Goal: Task Accomplishment & Management: Manage account settings

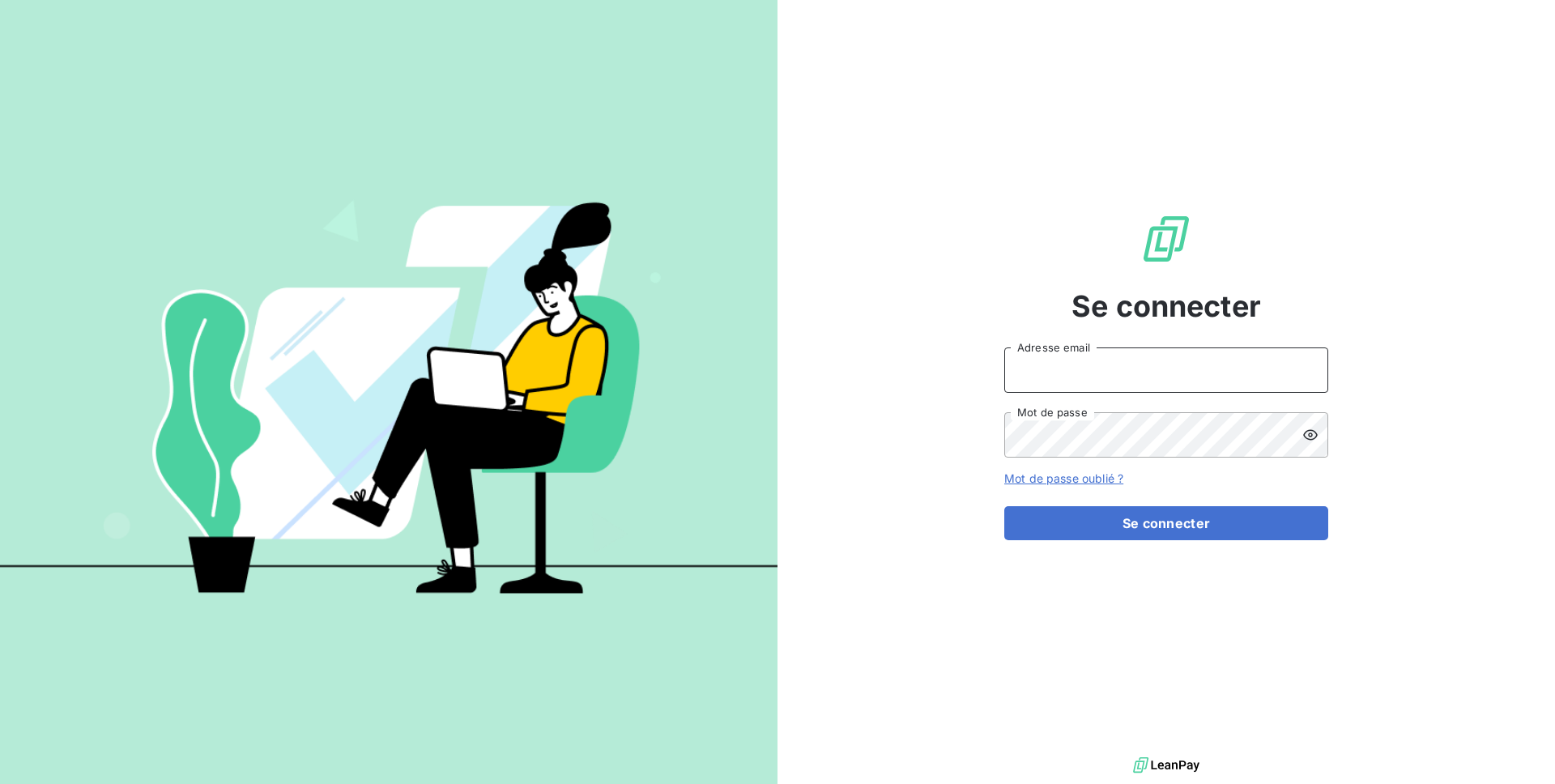
click at [1074, 355] on input "Adresse email" at bounding box center [1166, 369] width 324 height 45
type input "admin@provencefroid"
click at [1004, 506] on button "Se connecter" at bounding box center [1166, 523] width 324 height 34
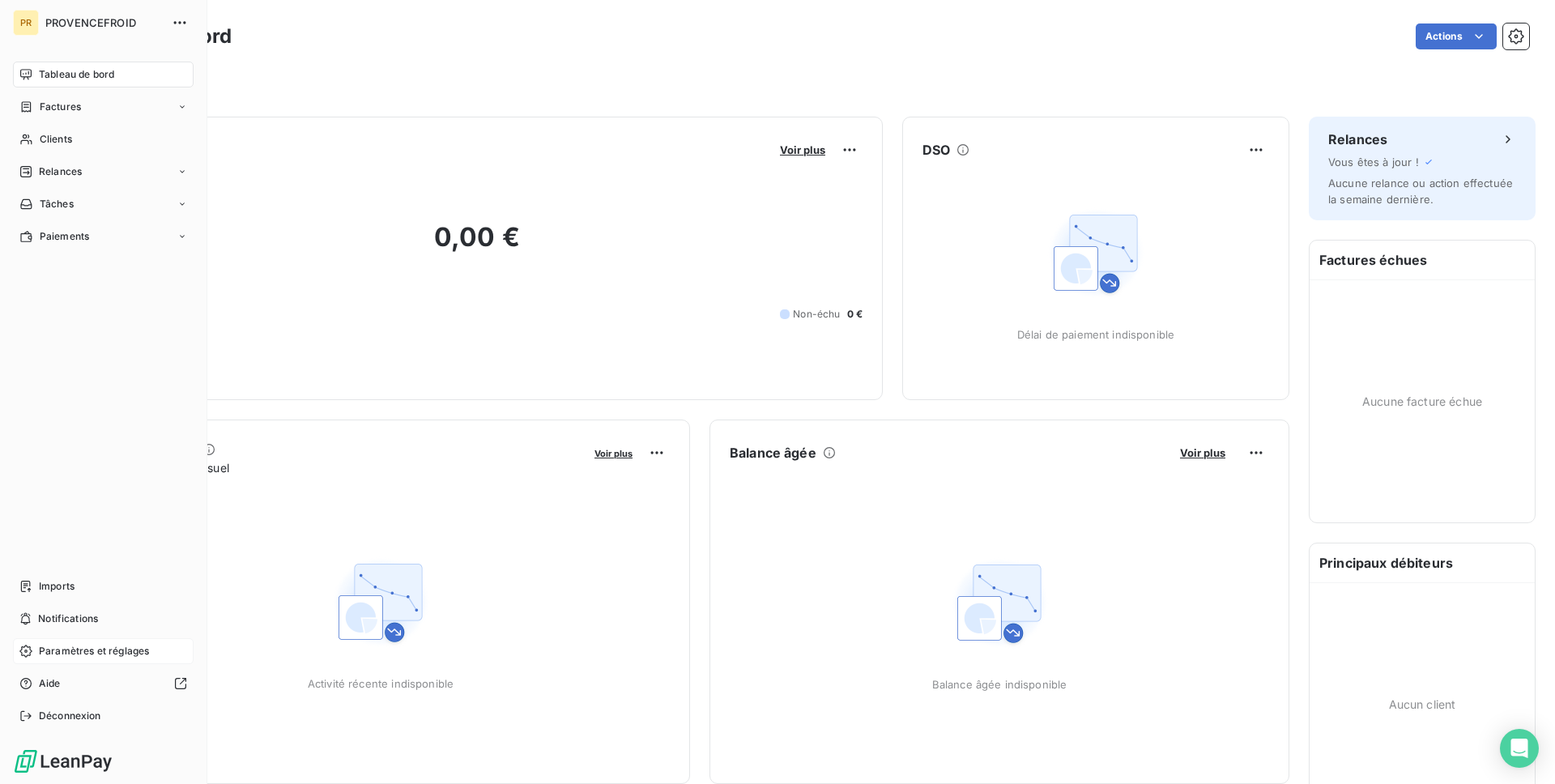
click at [55, 659] on div "Paramètres et réglages" at bounding box center [103, 651] width 181 height 26
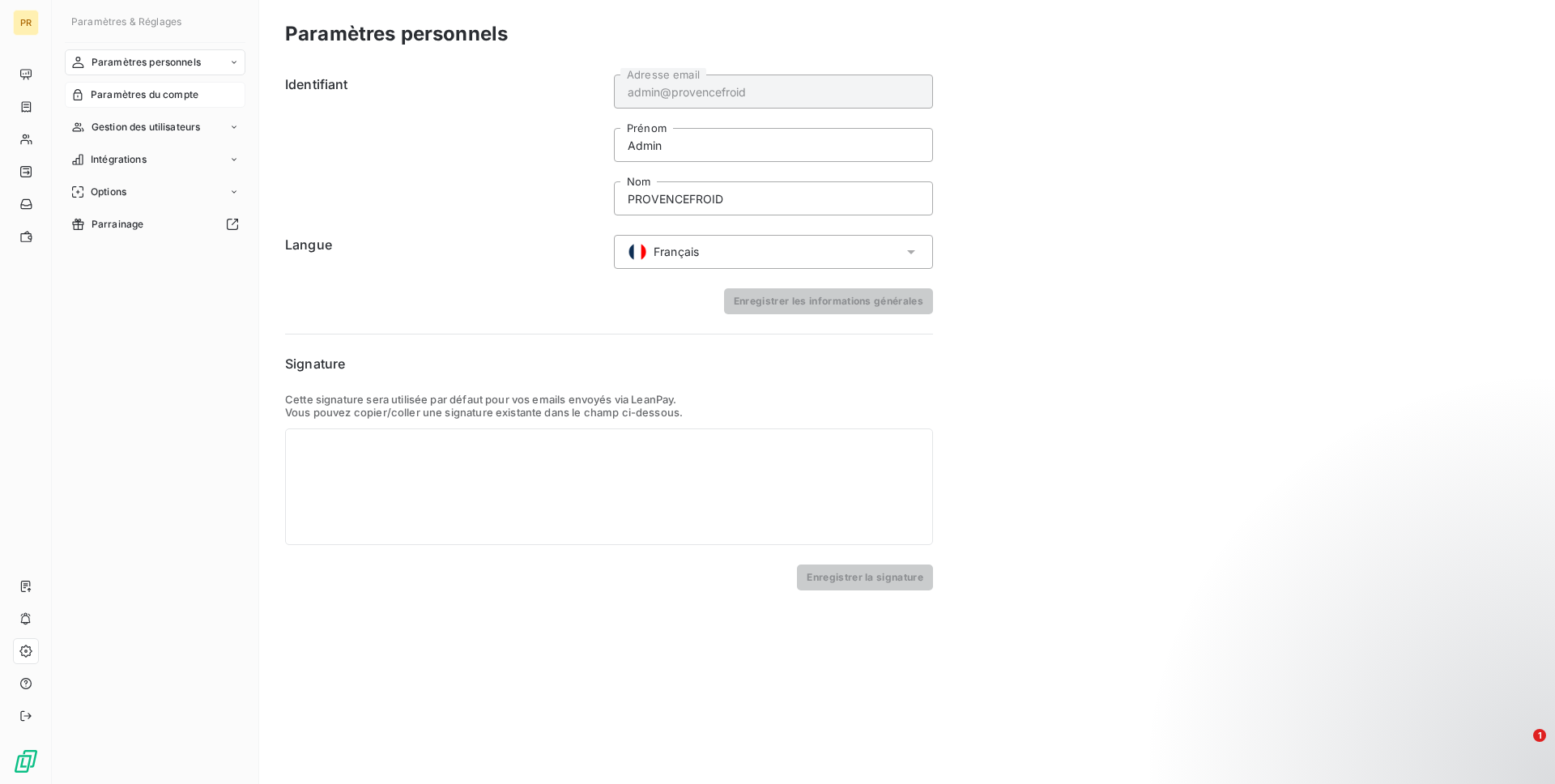
click at [184, 103] on div "Paramètres du compte" at bounding box center [155, 94] width 181 height 26
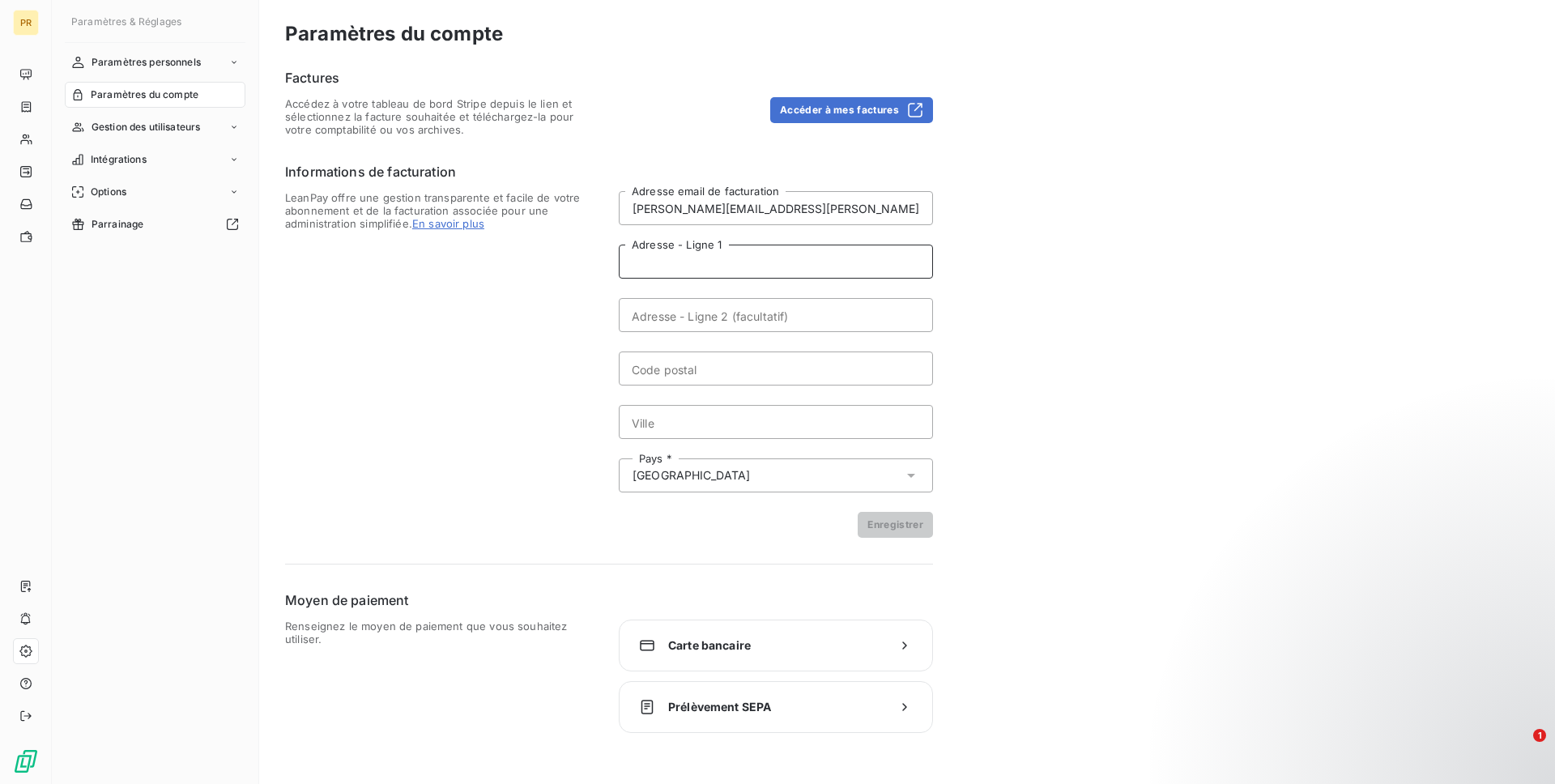
click at [714, 255] on input "Adresse - Ligne 1" at bounding box center [775, 262] width 314 height 34
paste input "ZA LA TRANCHE N5"
type input "ZA LA TRANCHE N5"
click at [647, 383] on input "Code postal" at bounding box center [775, 368] width 314 height 34
paste input "04180 VILLENEUVE"
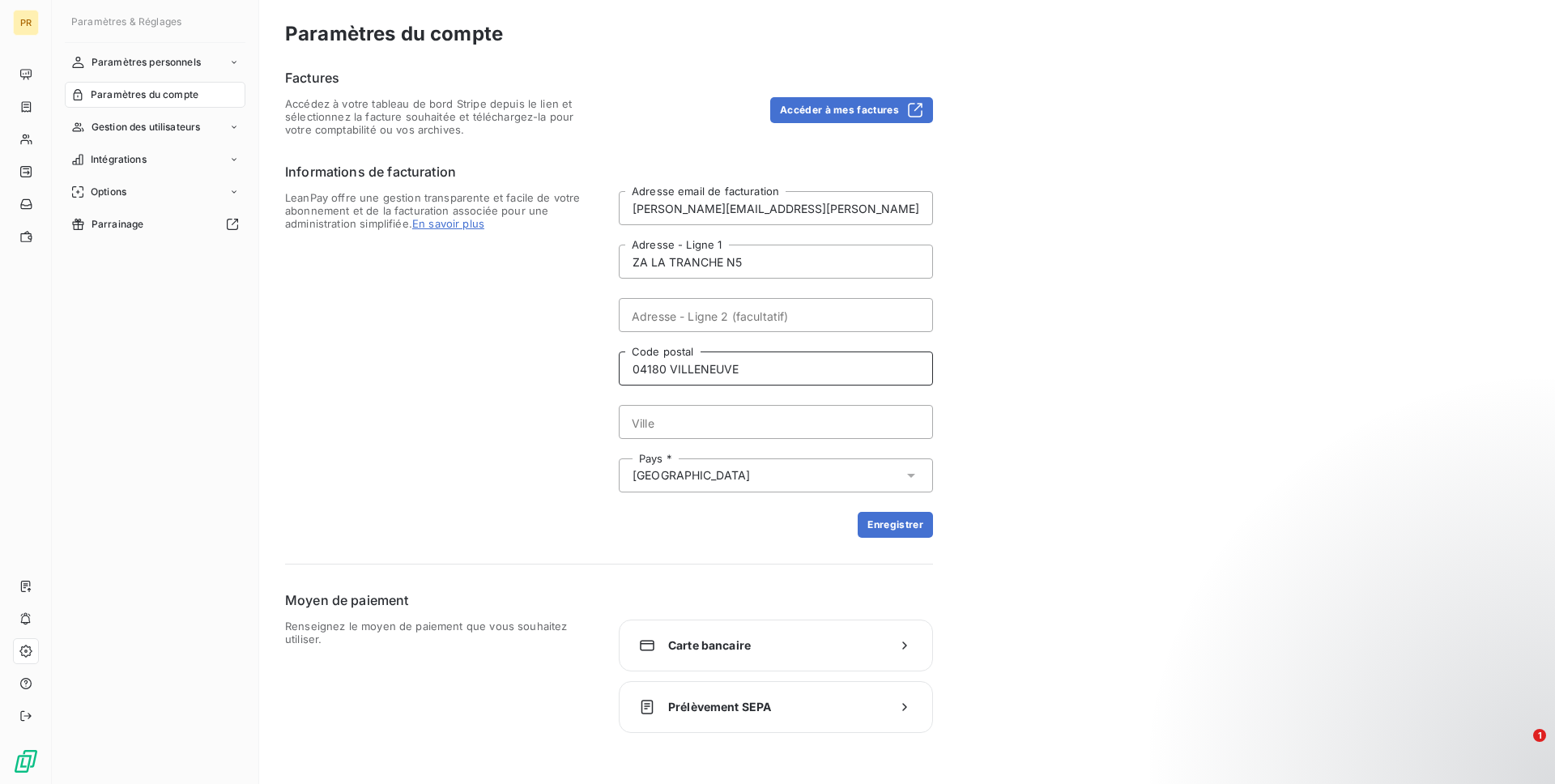
click at [694, 369] on input "04180 VILLENEUVE" at bounding box center [775, 368] width 314 height 34
type input "04180"
click at [681, 414] on input "Ville" at bounding box center [775, 422] width 314 height 34
paste input "VILLENEUVE"
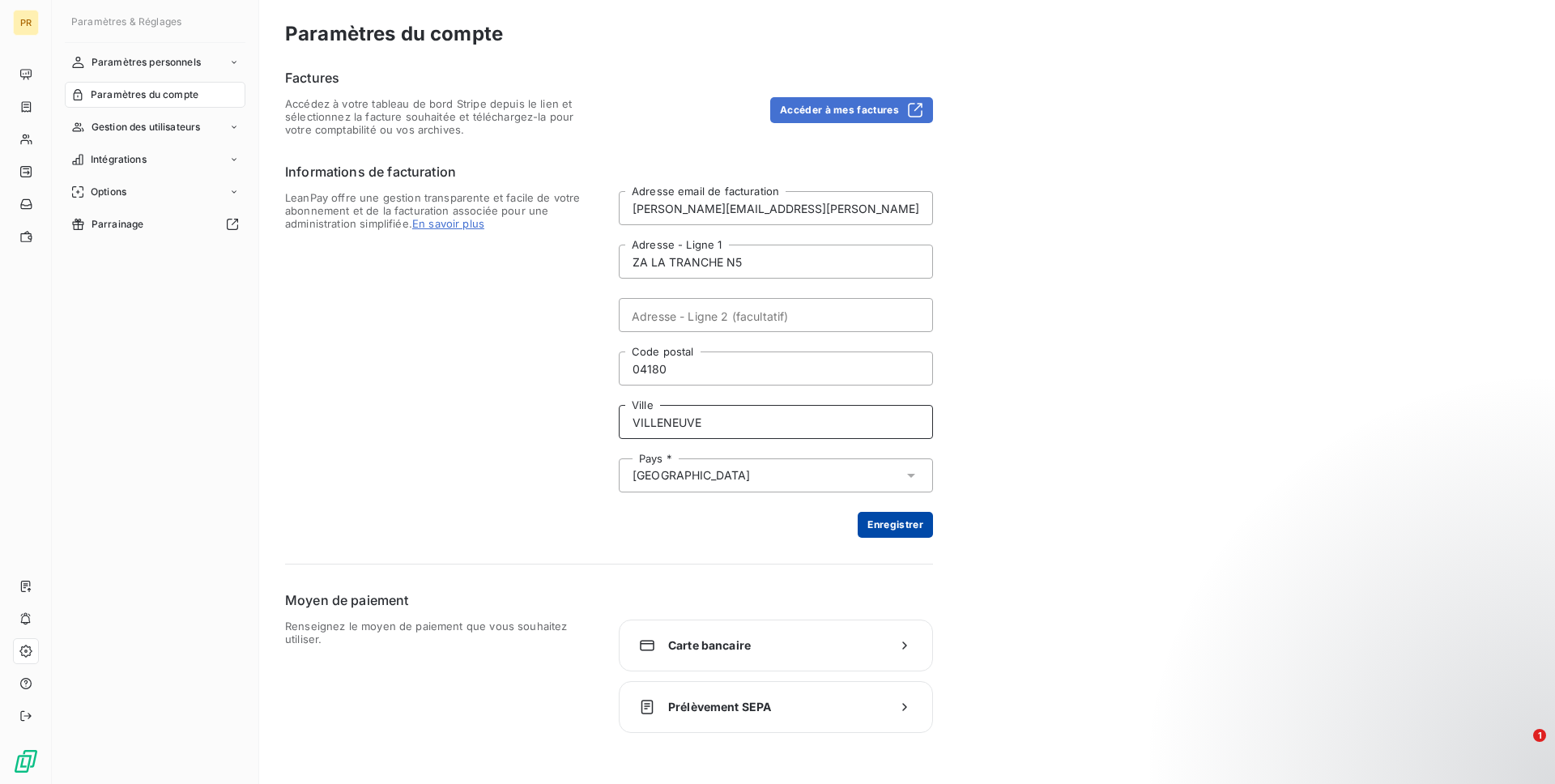
type input "VILLENEUVE"
click at [920, 526] on button "Enregistrer" at bounding box center [895, 524] width 76 height 26
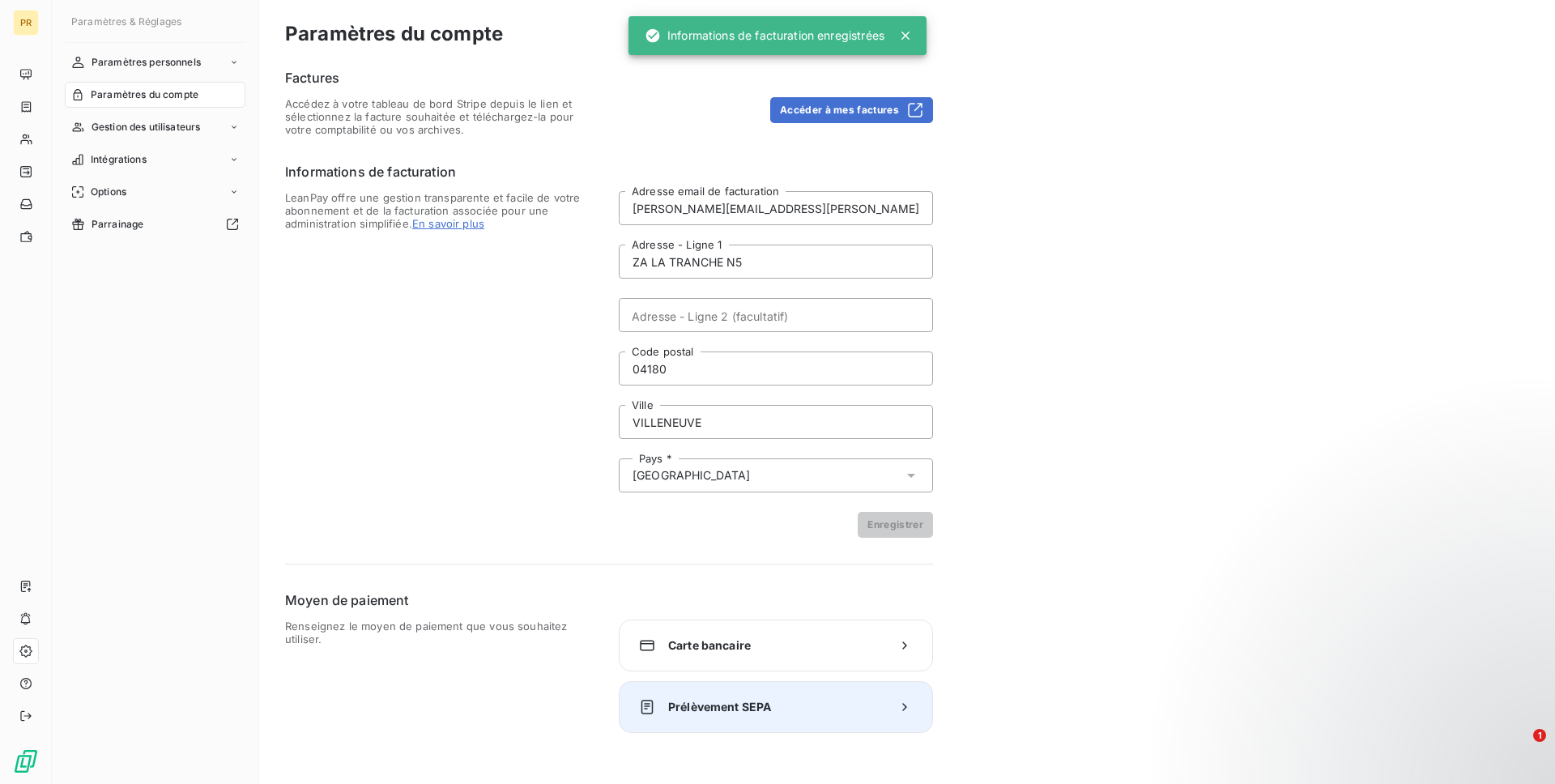
click at [741, 717] on div "Prélèvement SEPA" at bounding box center [775, 707] width 314 height 52
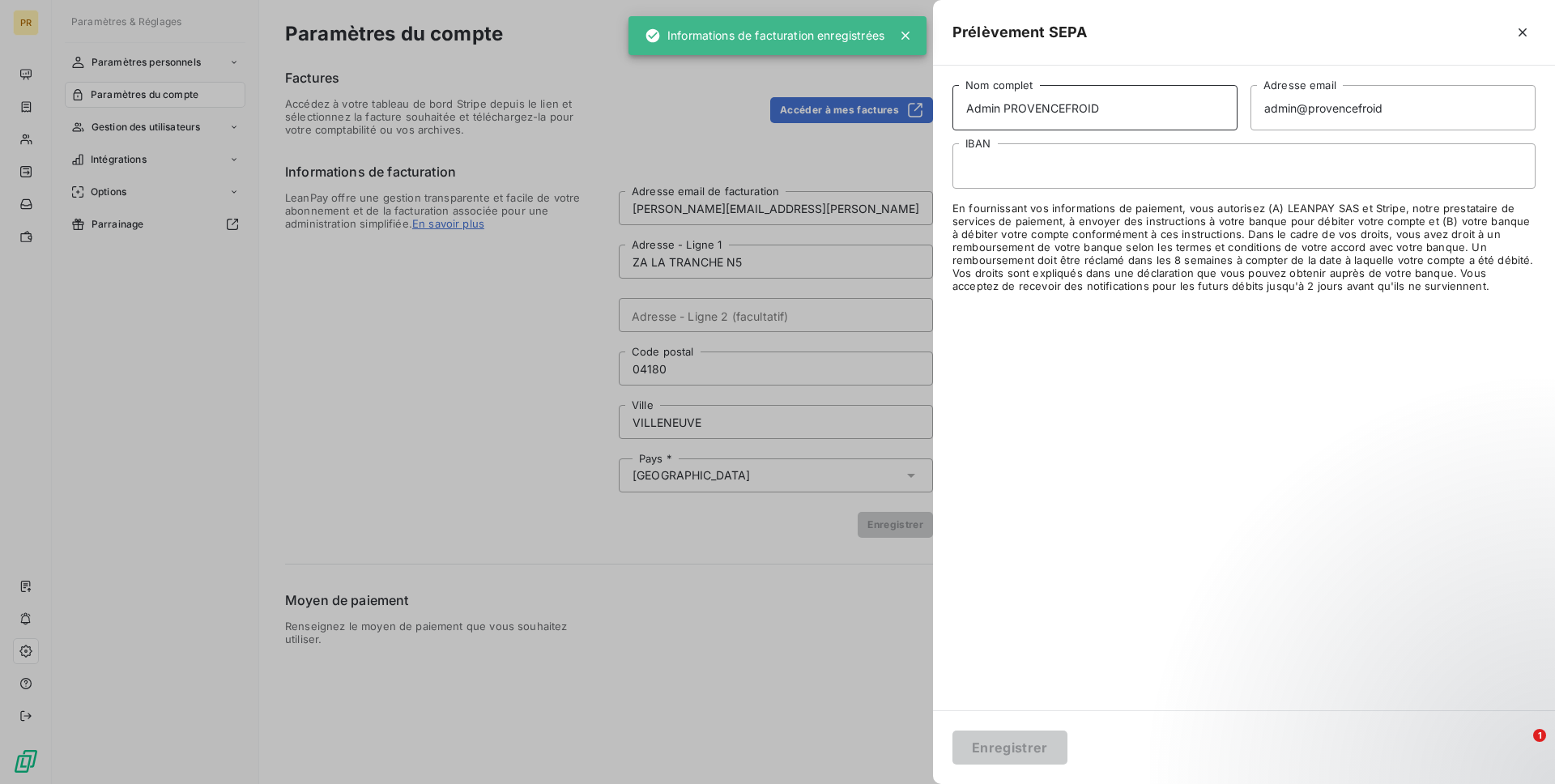
click at [968, 109] on input "Admin PROVENCEFROID" at bounding box center [1095, 108] width 285 height 45
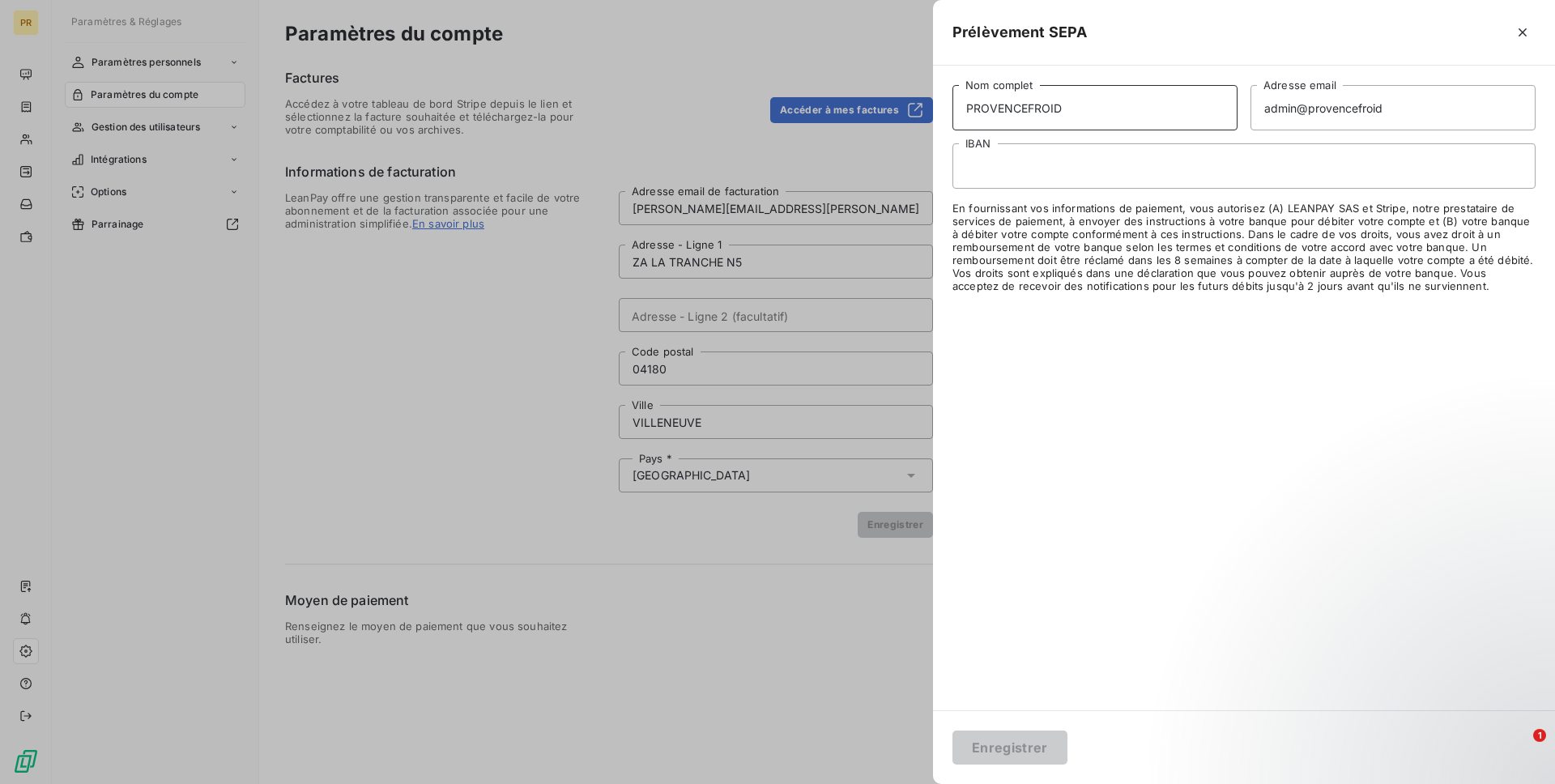
click at [1025, 110] on input "PROVENCEFROID" at bounding box center [1095, 108] width 285 height 45
type input "PROVENCE FROID"
click at [1365, 109] on input "admin@provencefroid" at bounding box center [1393, 108] width 285 height 45
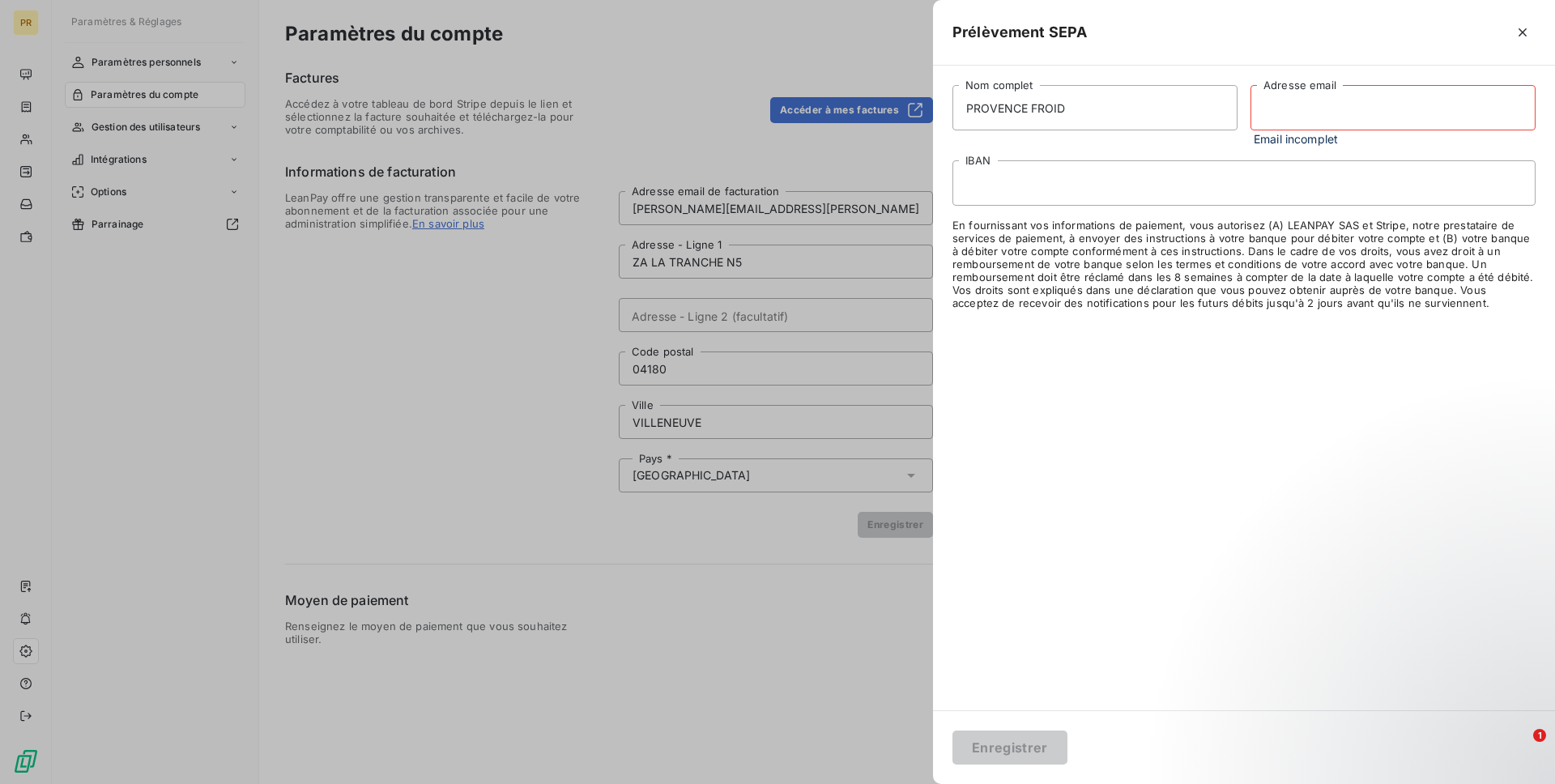
paste input "[PERSON_NAME][EMAIL_ADDRESS][PERSON_NAME][DOMAIN_NAME]"
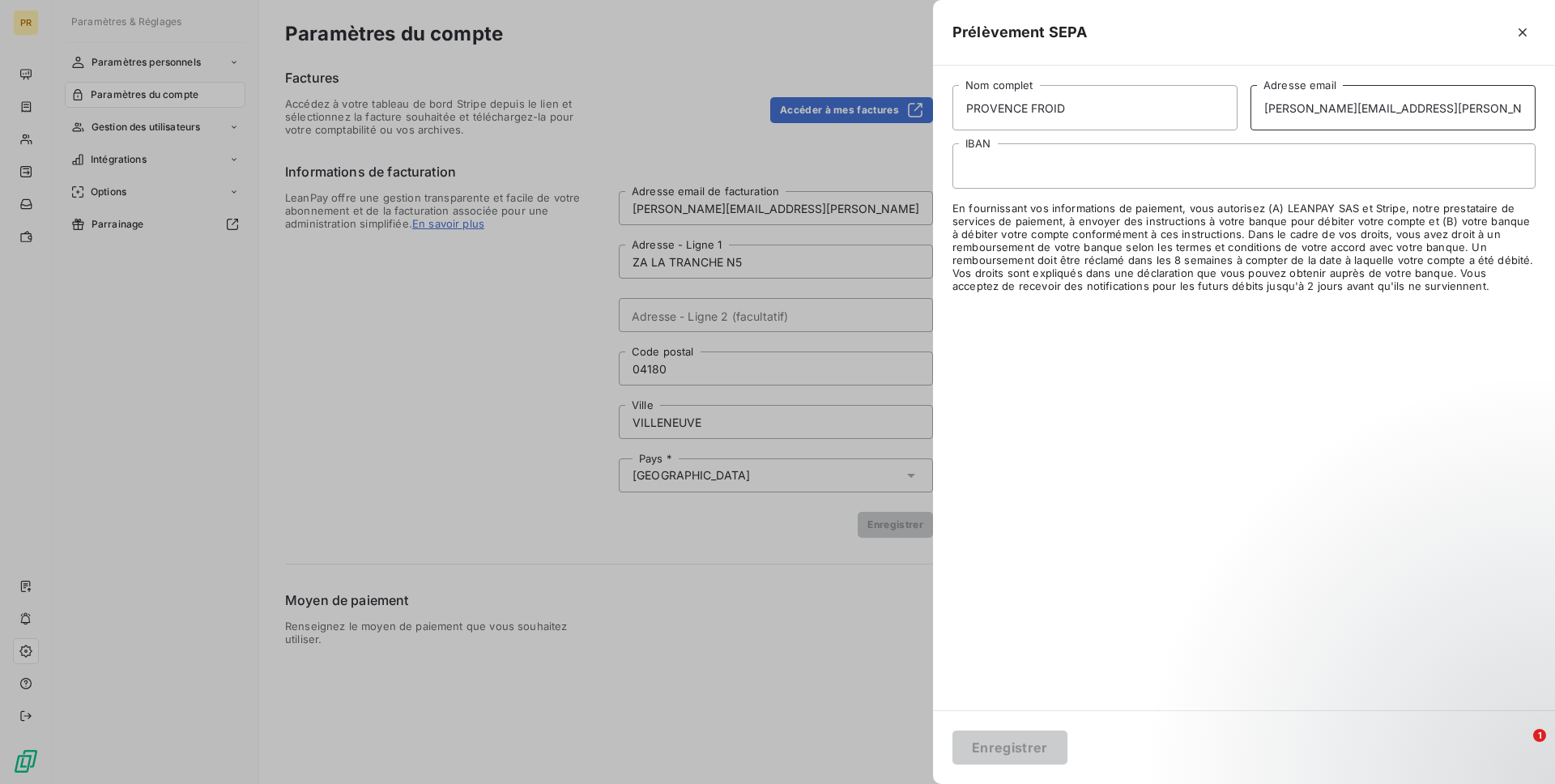
type input "[PERSON_NAME][EMAIL_ADDRESS][PERSON_NAME][DOMAIN_NAME]"
click at [979, 754] on button "Enregistrer" at bounding box center [1009, 748] width 115 height 34
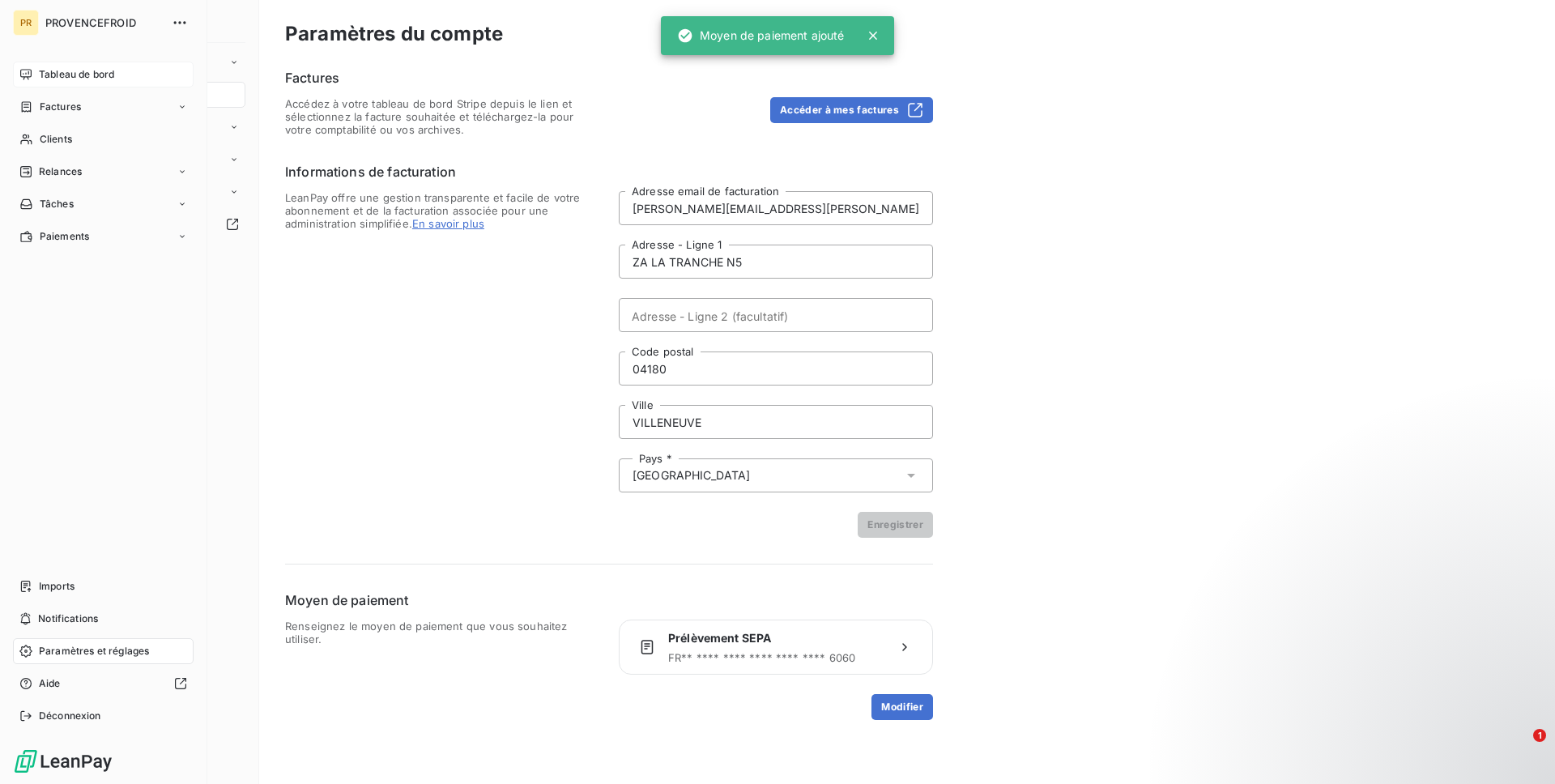
click at [39, 68] on span "Tableau de bord" at bounding box center [77, 75] width 76 height 14
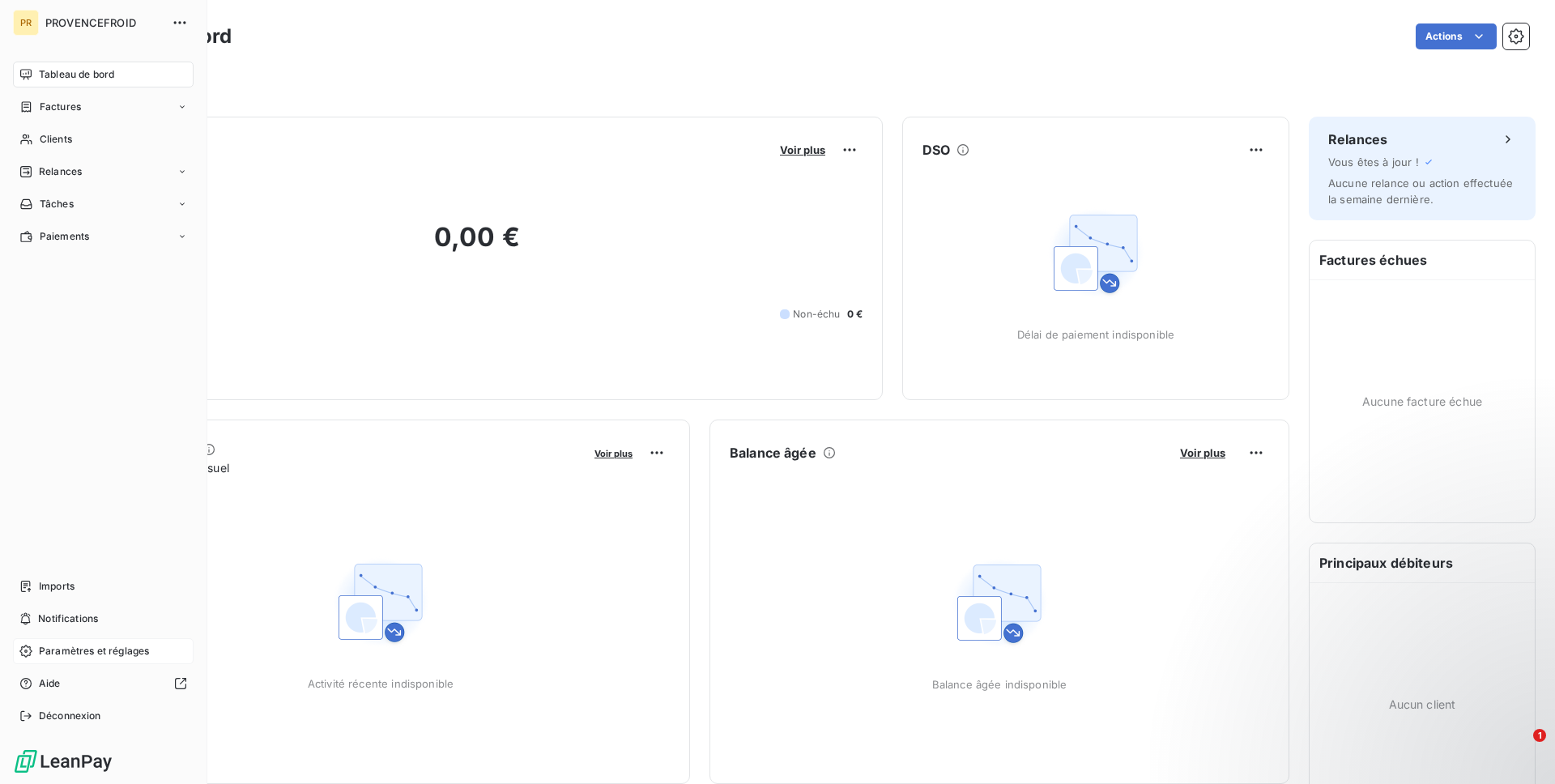
click at [81, 653] on span "Paramètres et réglages" at bounding box center [94, 651] width 110 height 14
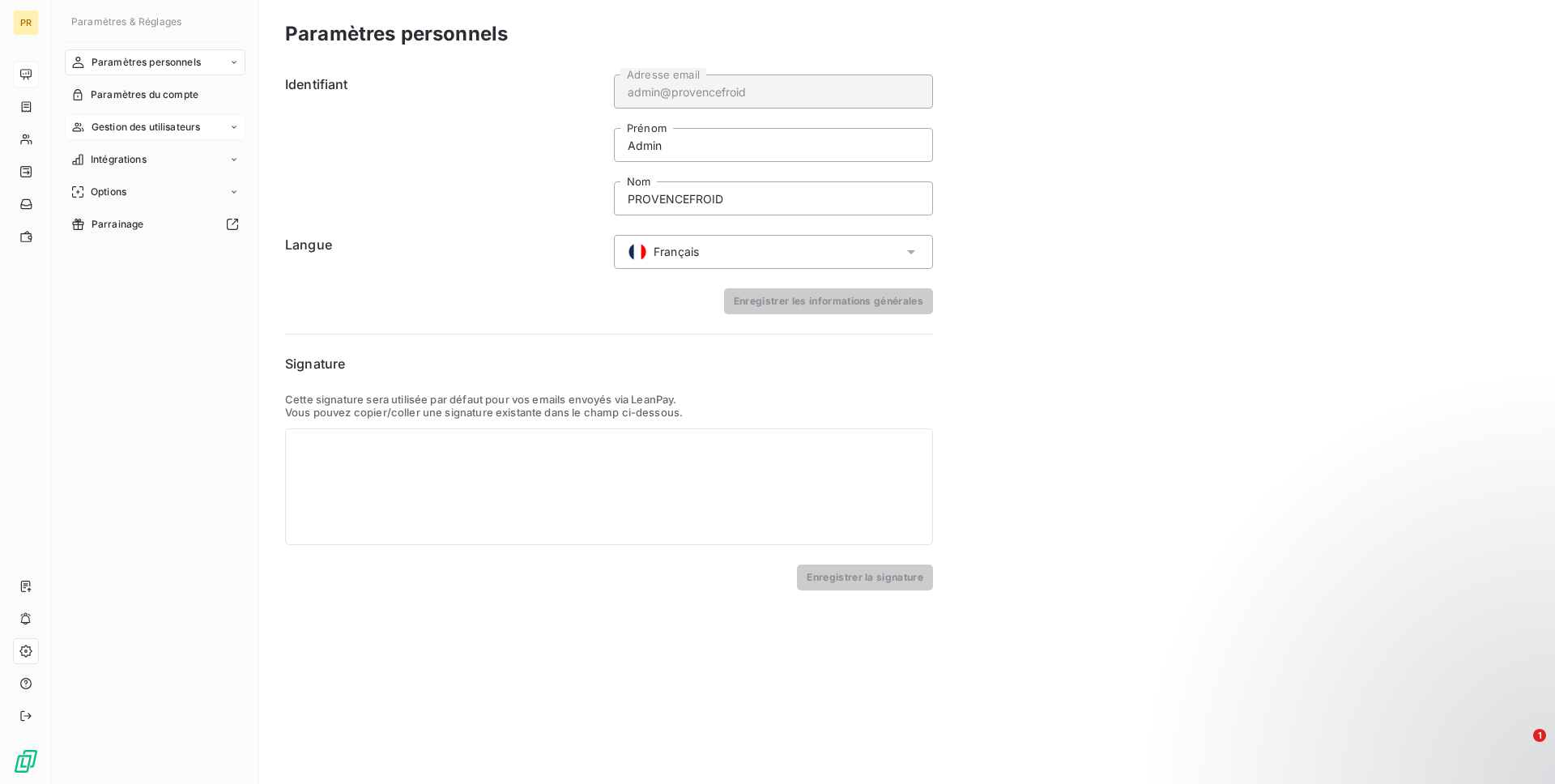
click at [148, 124] on span "Gestion des utilisateurs" at bounding box center [146, 127] width 109 height 14
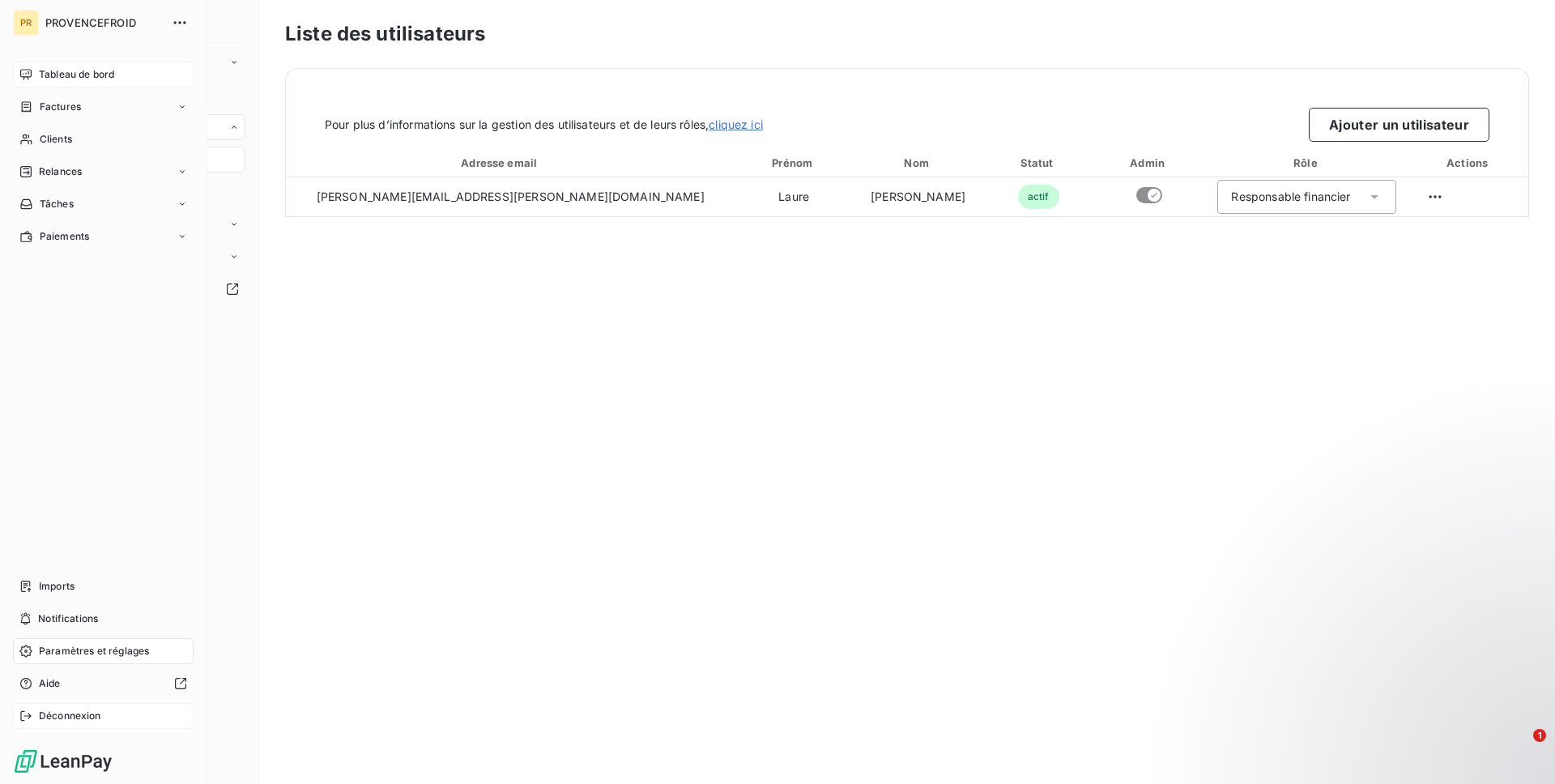
click at [23, 707] on div "Déconnexion" at bounding box center [103, 715] width 181 height 26
